Goal: Task Accomplishment & Management: Use online tool/utility

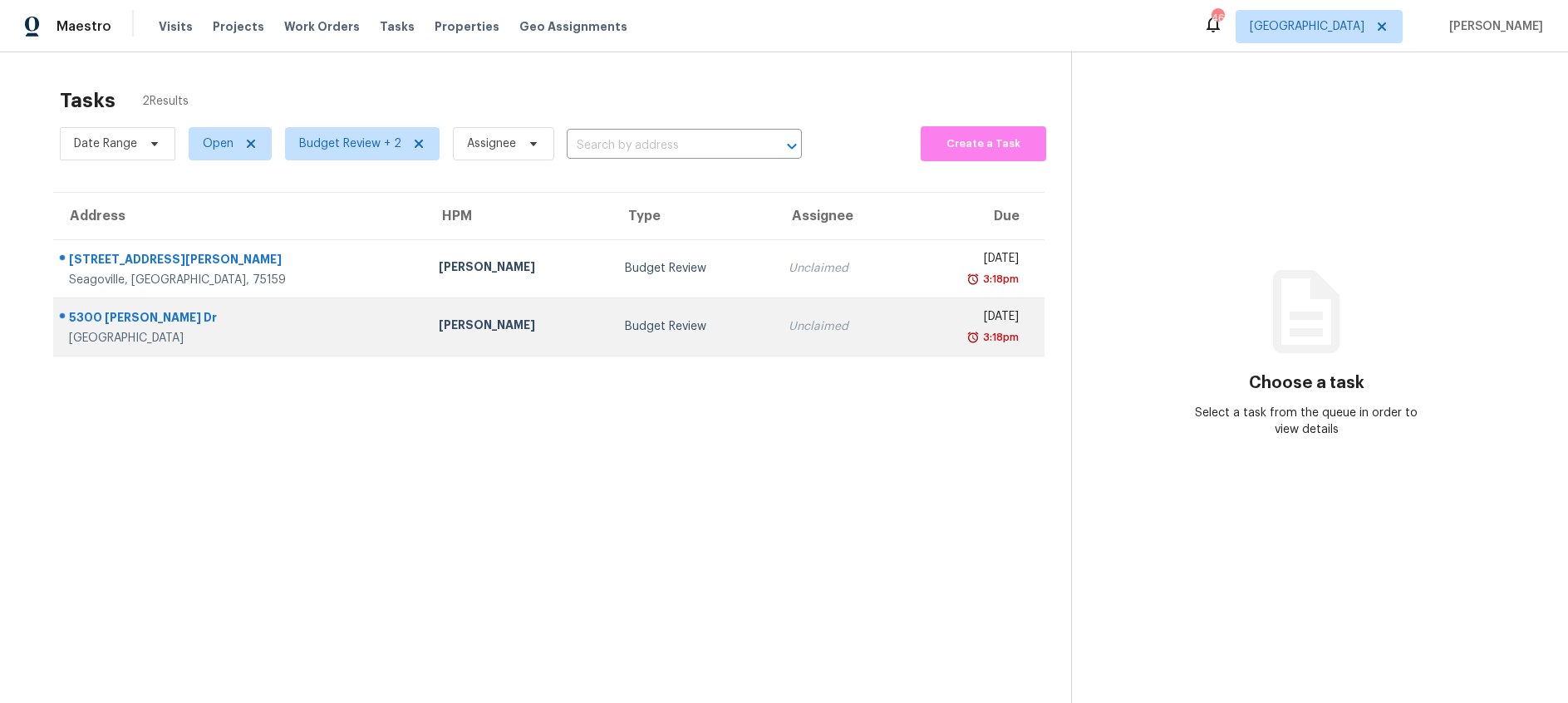
click at [789, 332] on div "Unclaimed" at bounding box center [840, 326] width 104 height 16
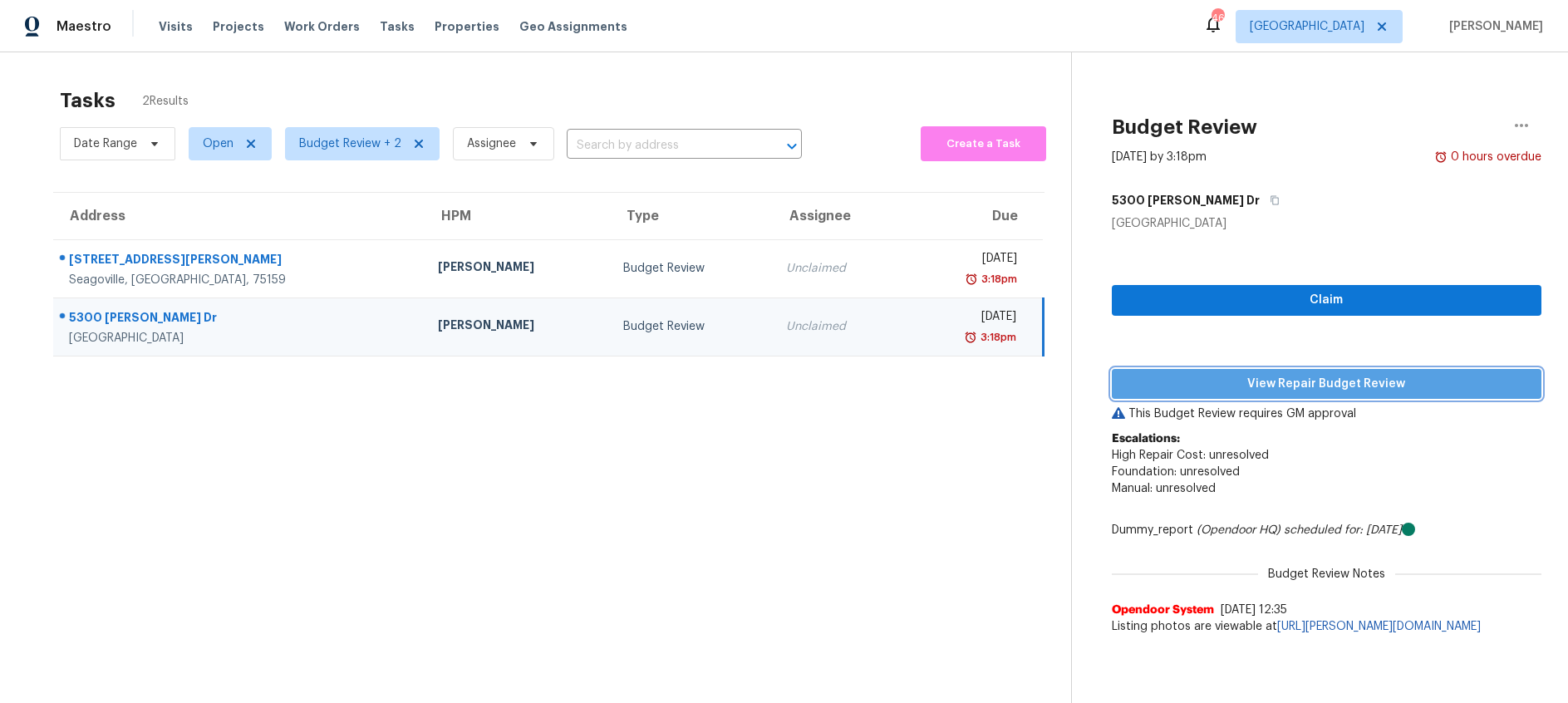
click at [1225, 379] on span "View Repair Budget Review" at bounding box center [1327, 383] width 403 height 21
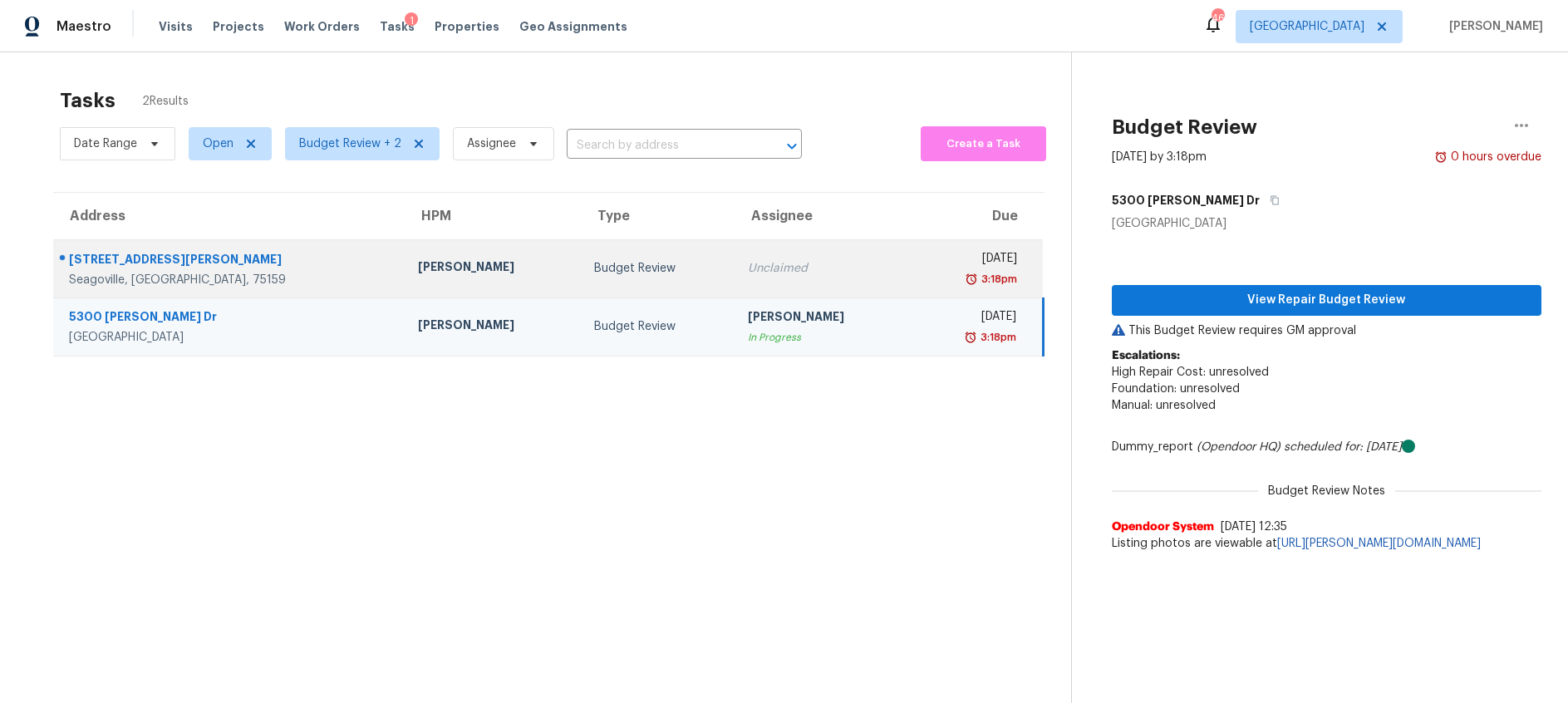
click at [748, 267] on div "Unclaimed" at bounding box center [822, 268] width 150 height 16
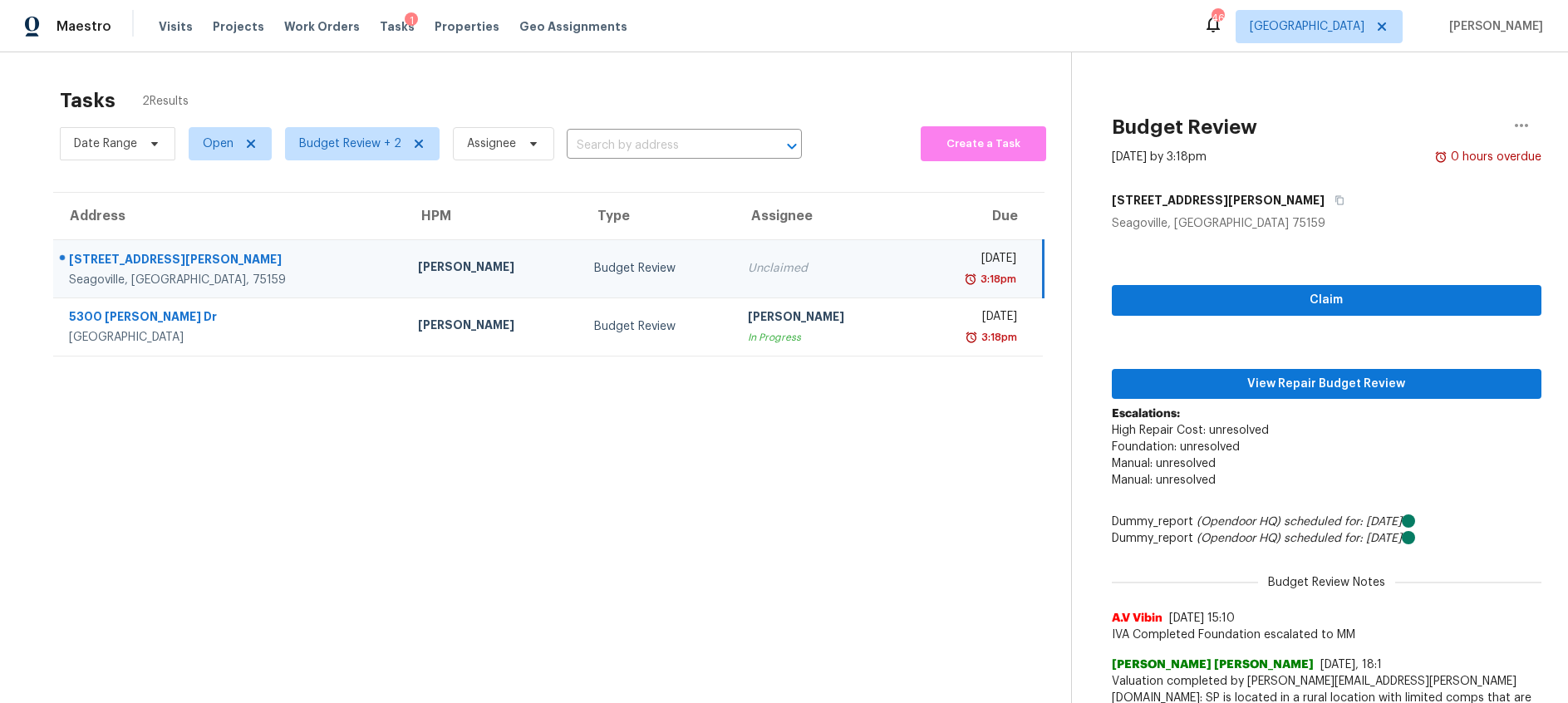
scroll to position [5, 0]
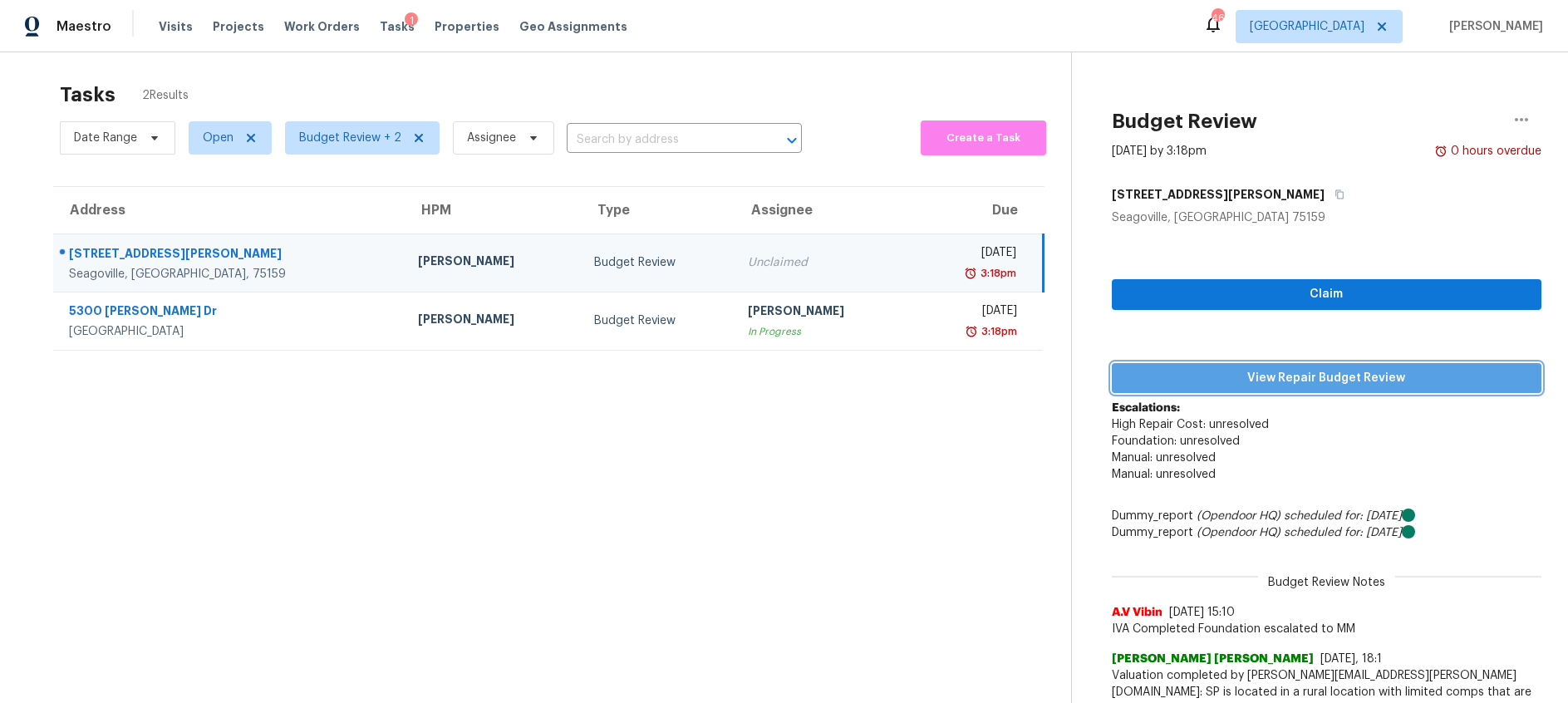
click at [1282, 386] on span "View Repair Budget Review" at bounding box center [1327, 378] width 403 height 21
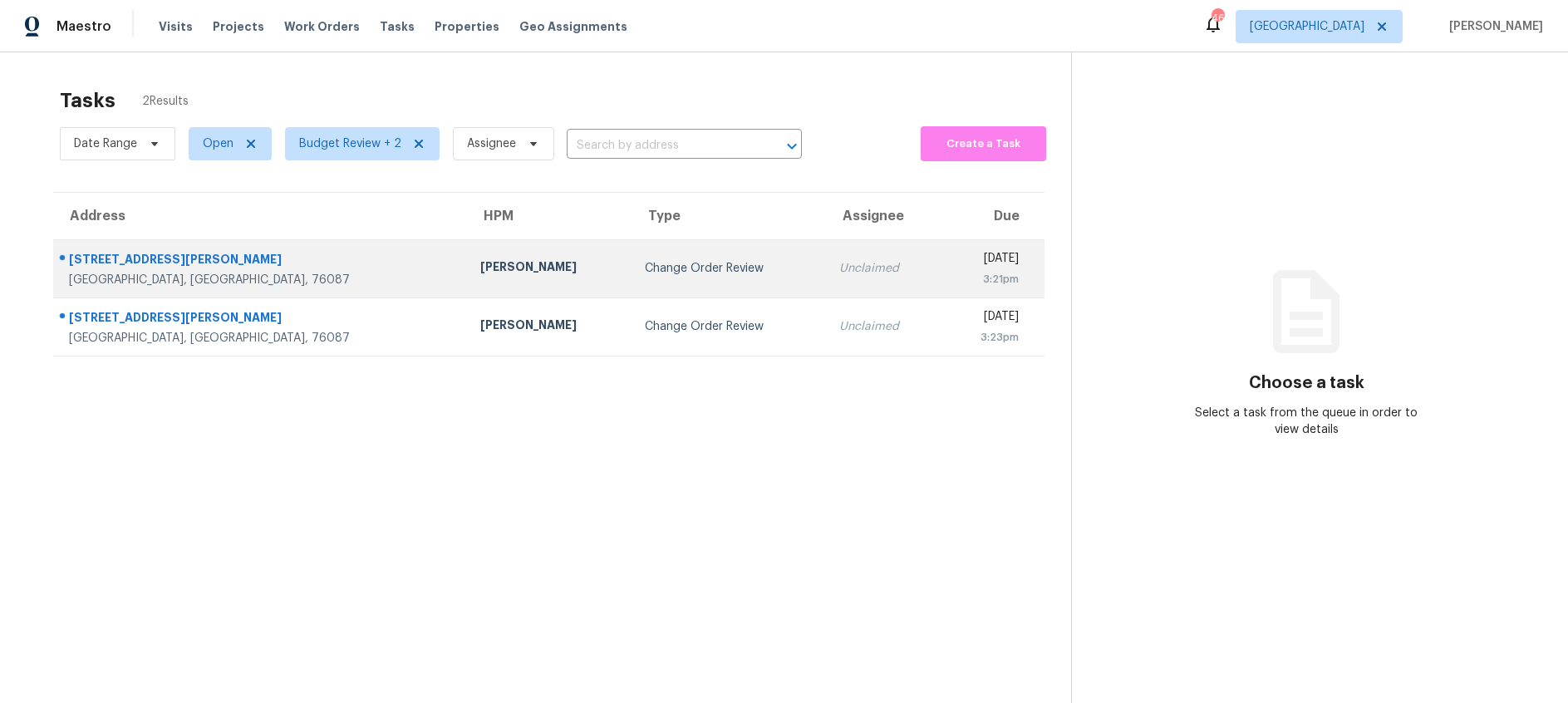
click at [645, 269] on div "Change Order Review" at bounding box center [729, 268] width 168 height 16
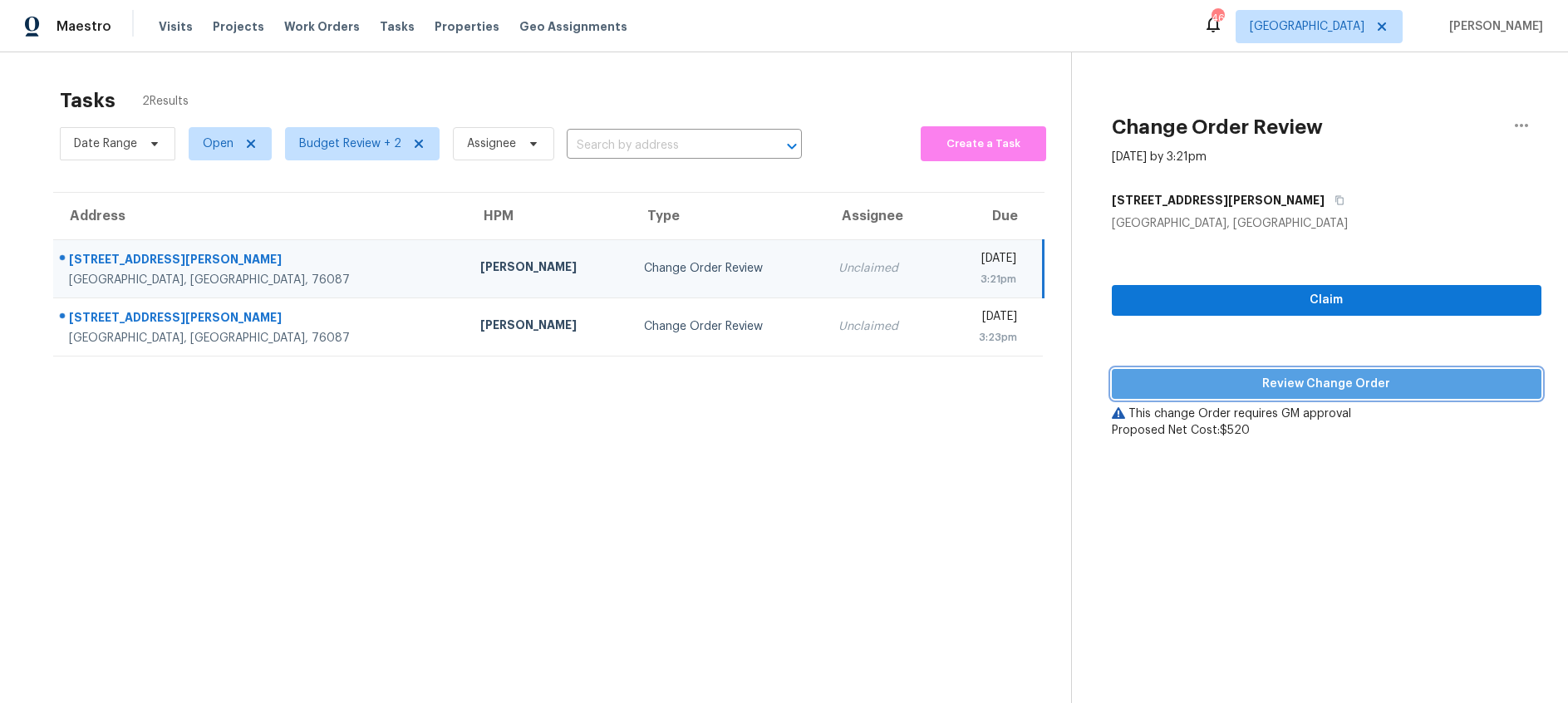
click at [1222, 382] on span "Review Change Order" at bounding box center [1327, 383] width 403 height 21
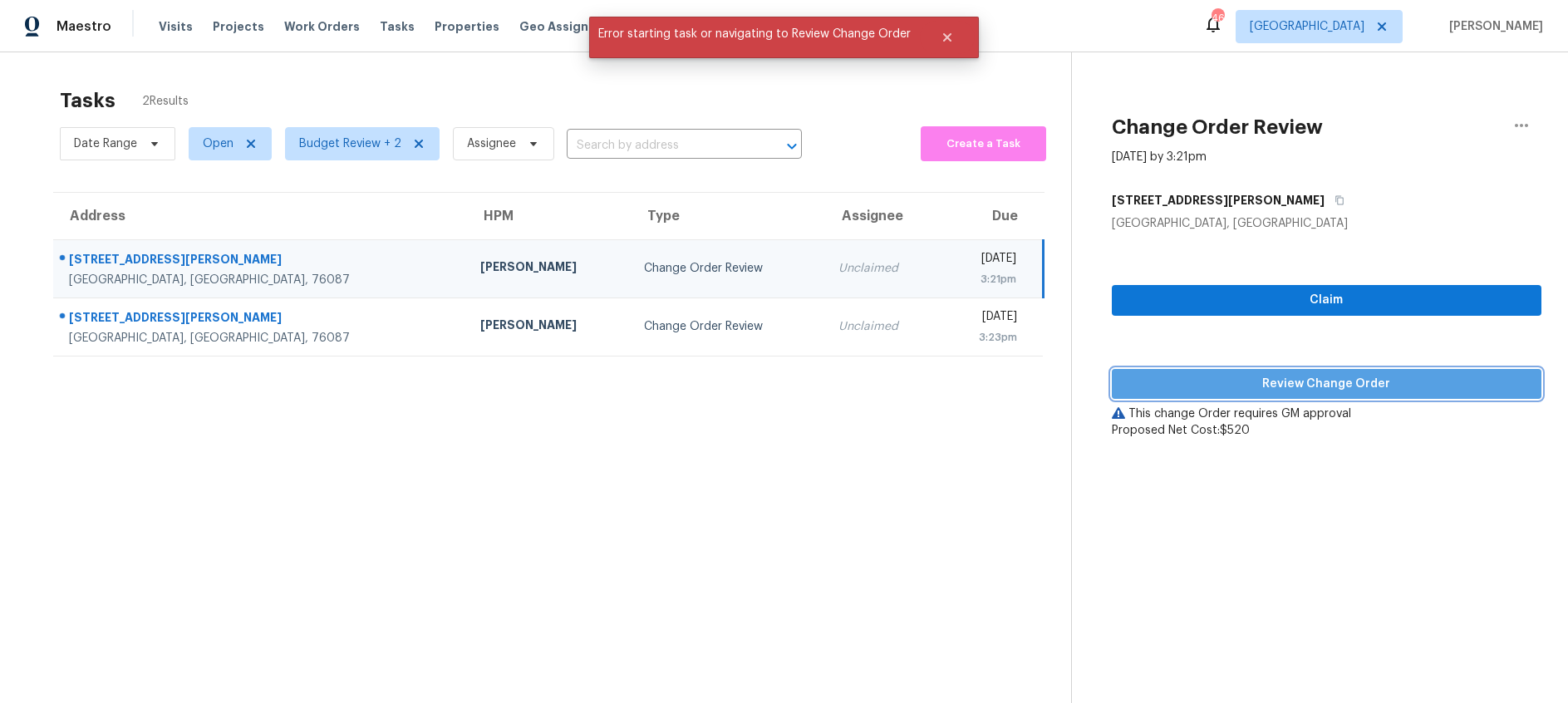
click at [1196, 389] on span "Review Change Order" at bounding box center [1327, 383] width 403 height 21
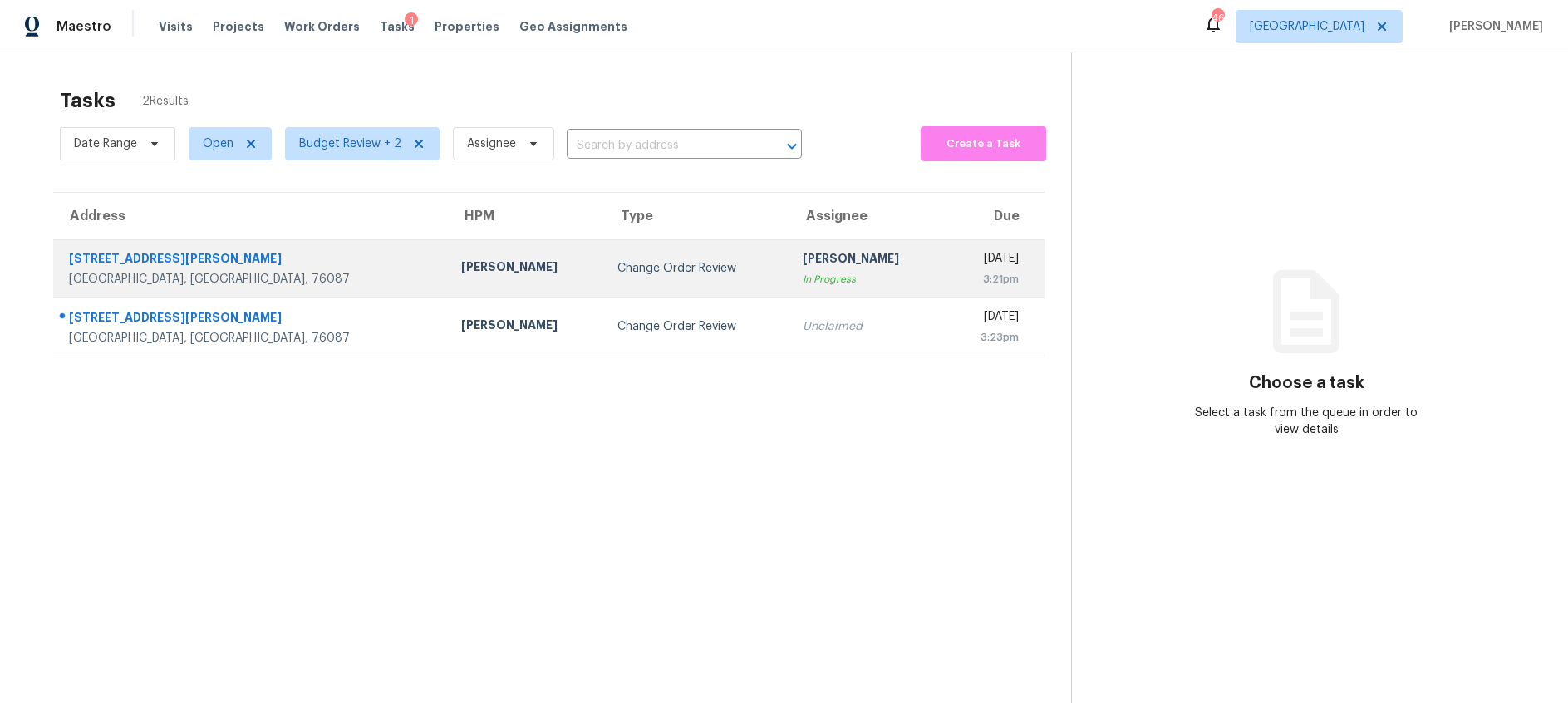
click at [604, 257] on td "Change Order Review" at bounding box center [697, 268] width 186 height 59
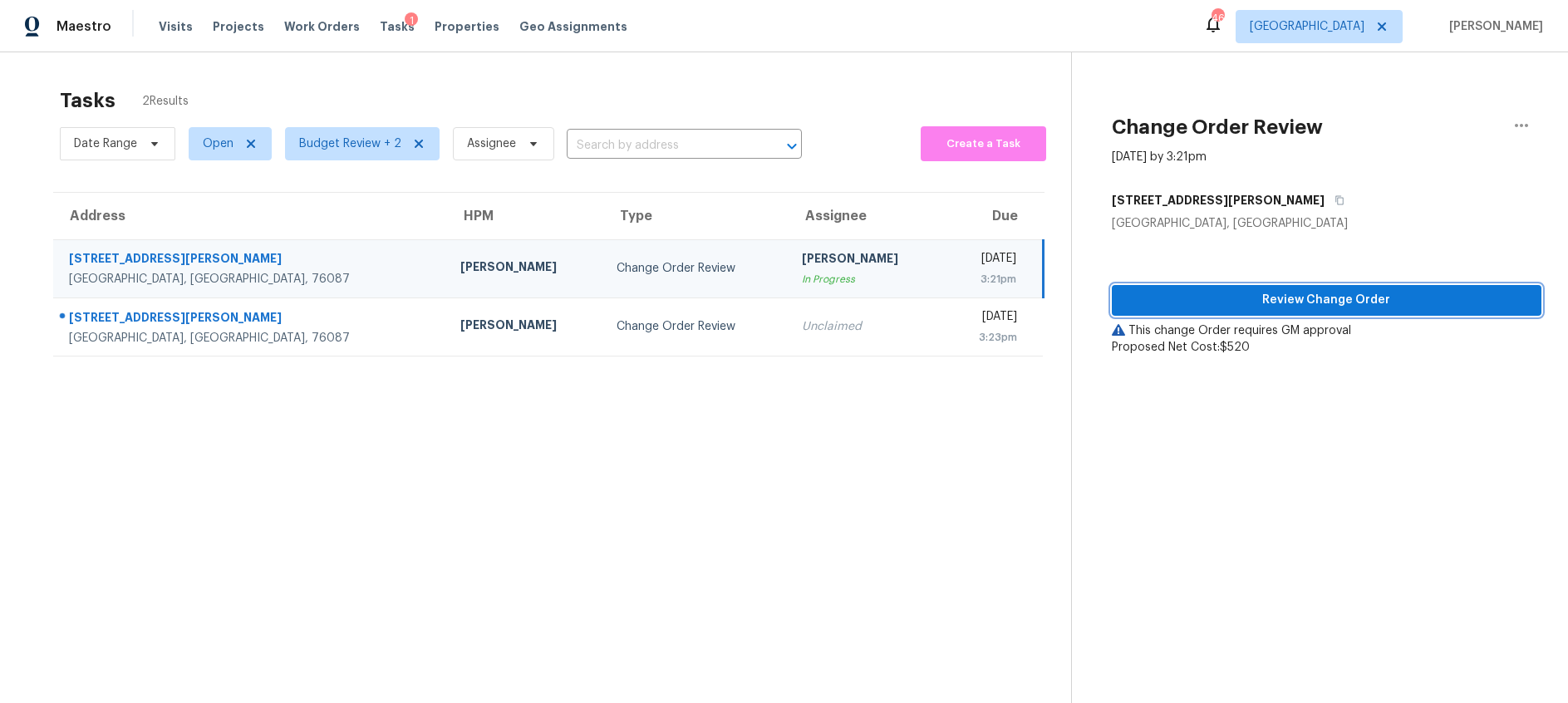
click at [1231, 302] on span "Review Change Order" at bounding box center [1327, 300] width 403 height 21
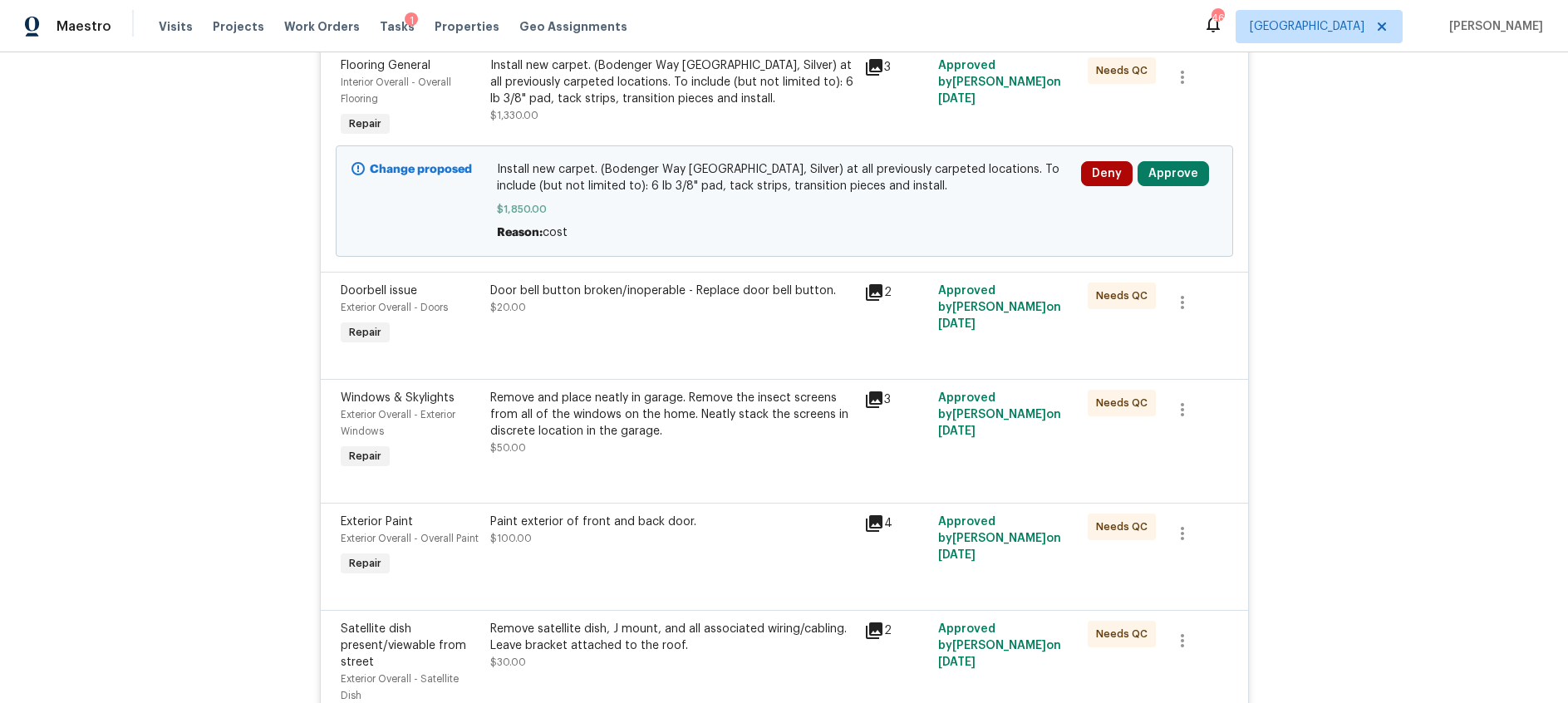
scroll to position [1098, 0]
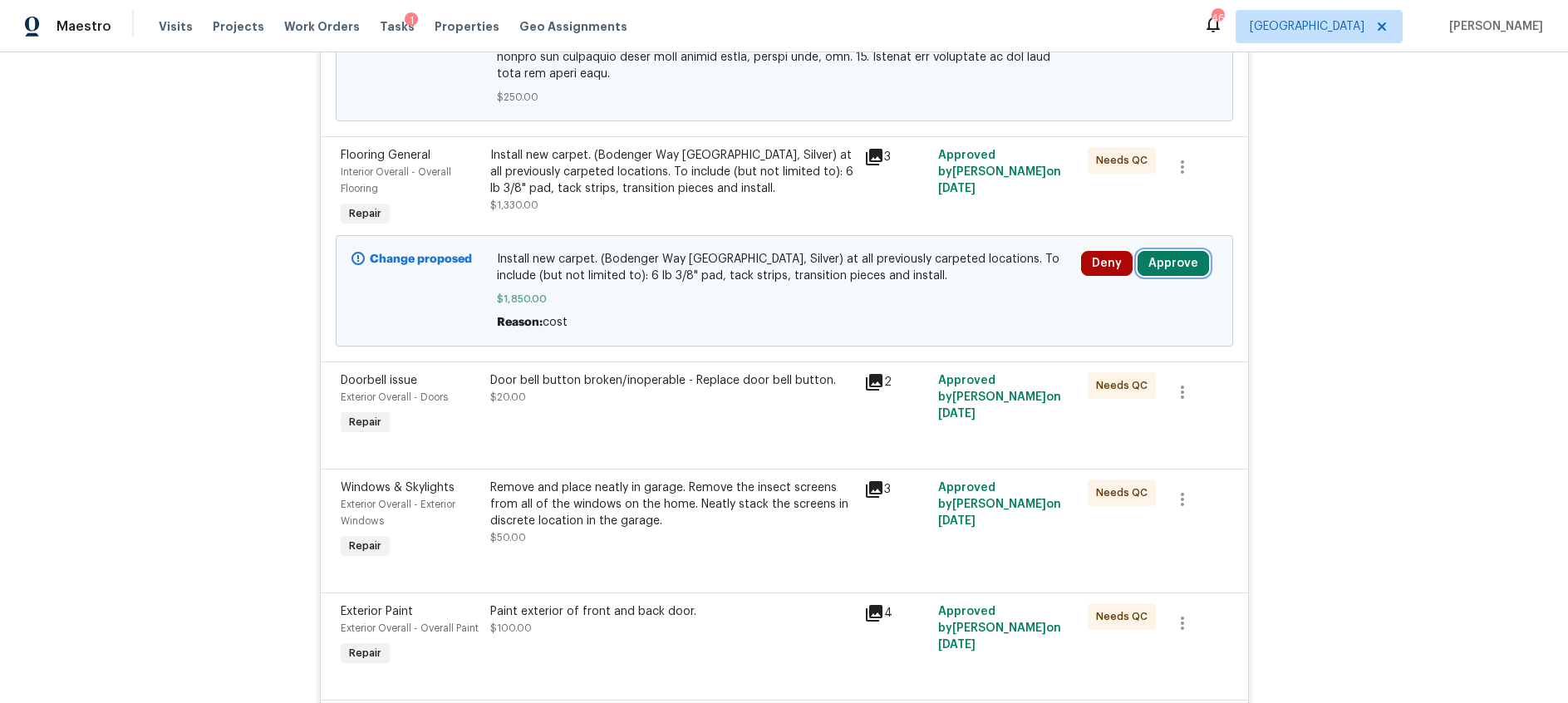
click at [1165, 251] on button "Approve" at bounding box center [1173, 264] width 71 height 25
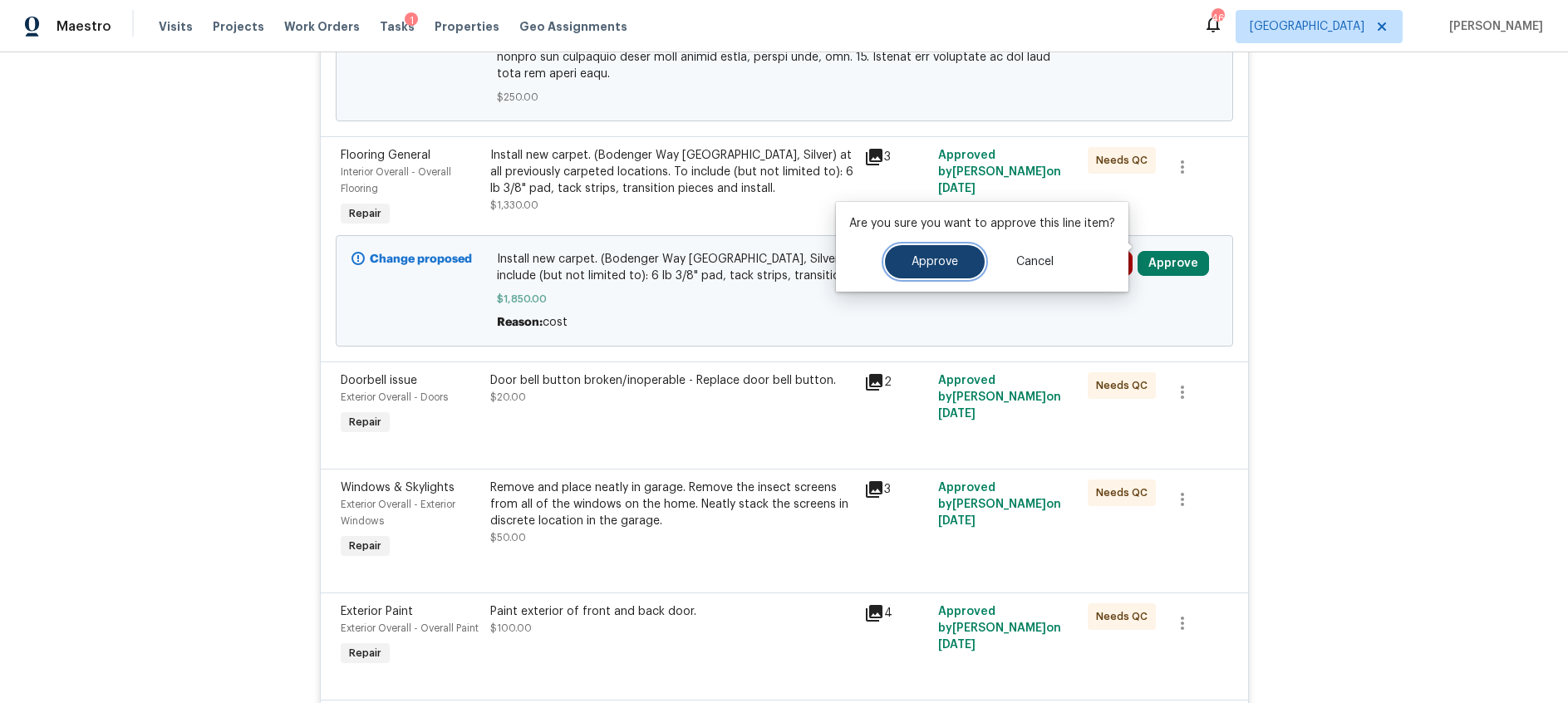
click at [931, 258] on span "Approve" at bounding box center [935, 262] width 47 height 13
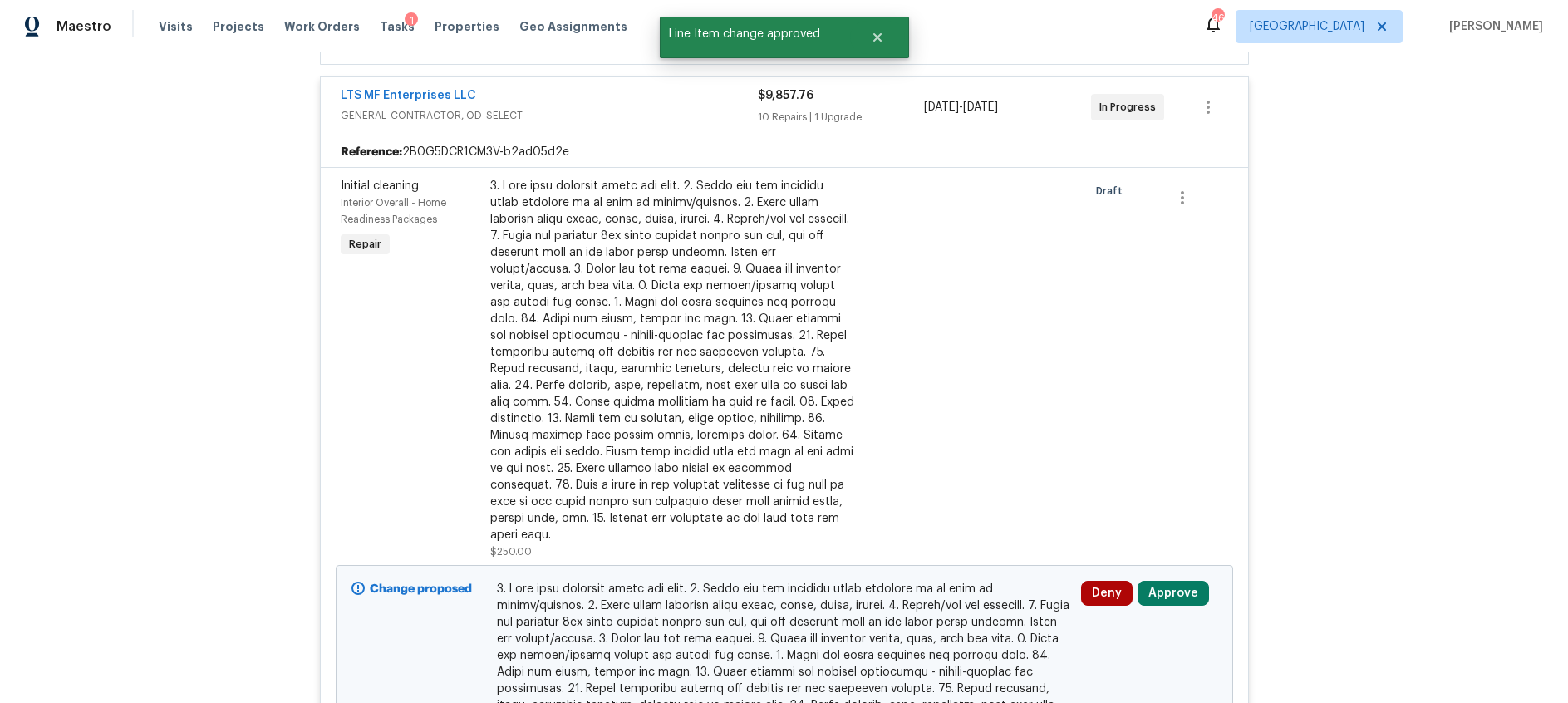
scroll to position [612, 0]
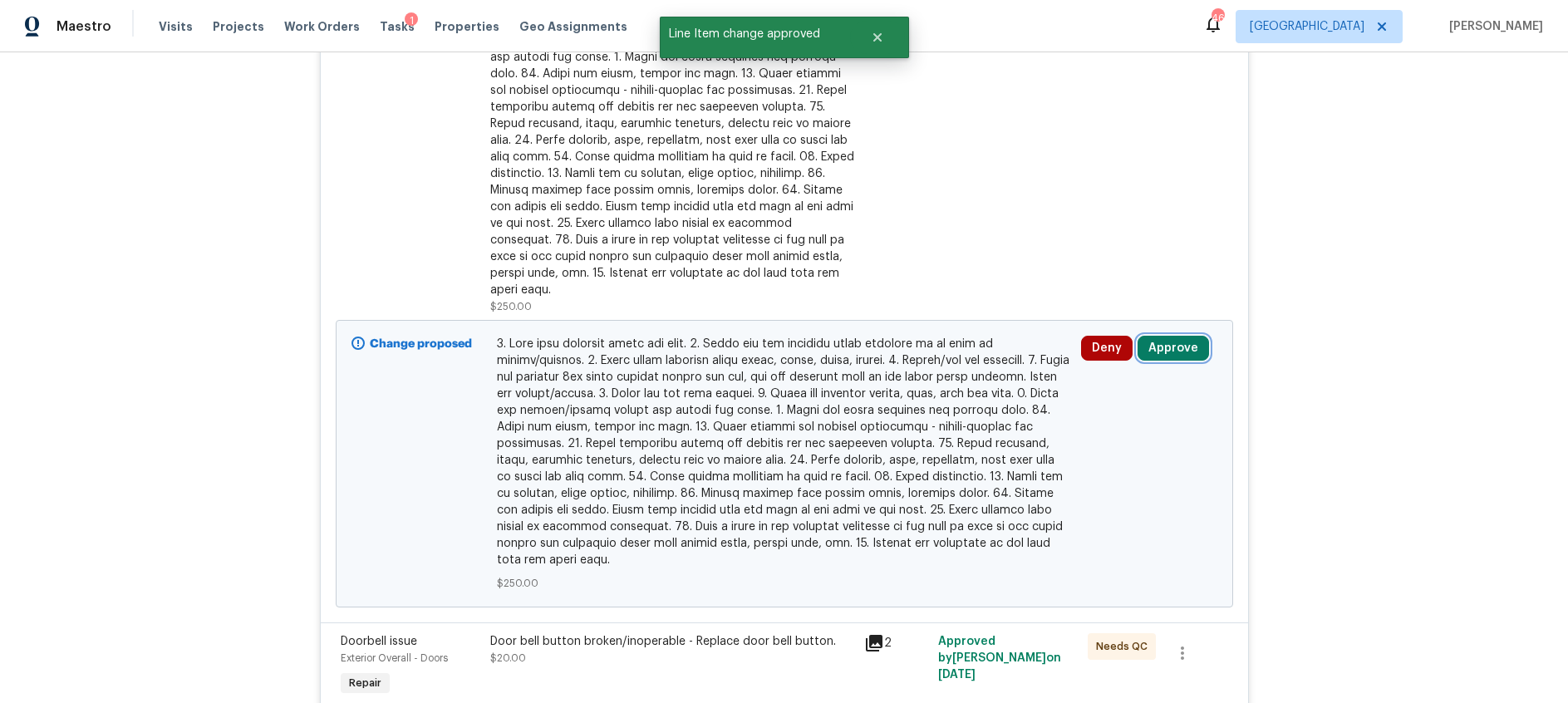
drag, startPoint x: 1172, startPoint y: 322, endPoint x: 1151, endPoint y: 326, distance: 21.4
click at [1172, 336] on button "Approve" at bounding box center [1173, 348] width 71 height 25
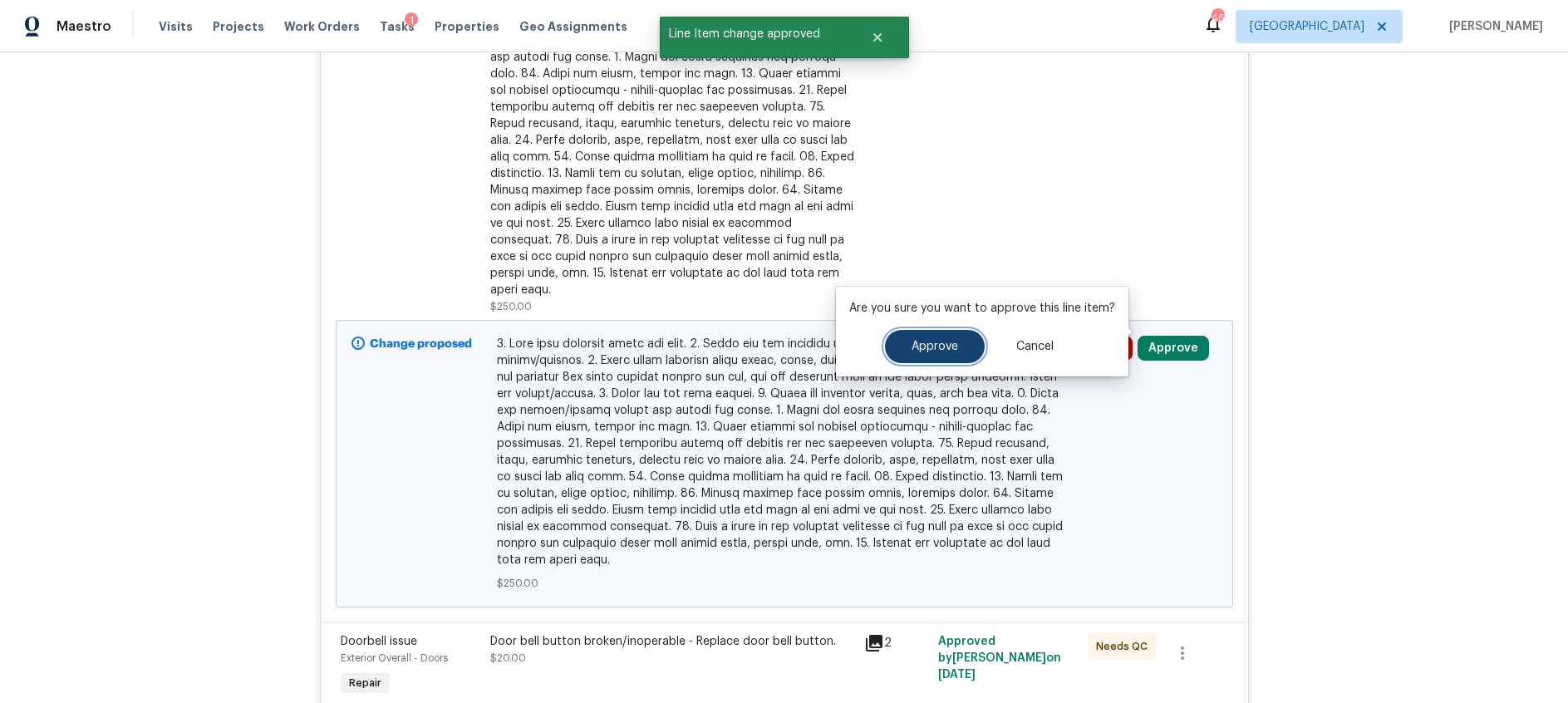
click at [916, 341] on span "Approve" at bounding box center [935, 347] width 47 height 13
